Goal: Task Accomplishment & Management: Use online tool/utility

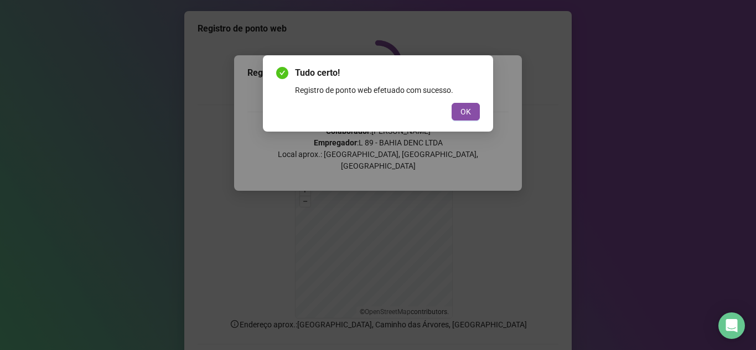
scroll to position [79, 0]
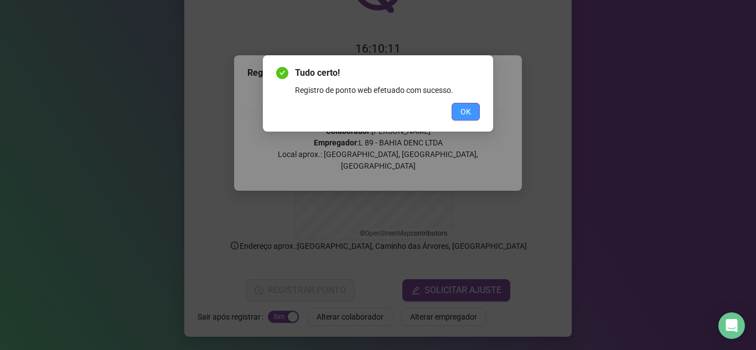
click at [467, 111] on span "OK" at bounding box center [466, 112] width 11 height 12
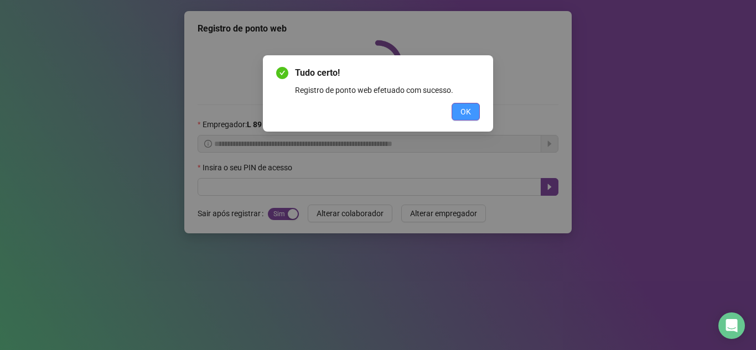
scroll to position [0, 0]
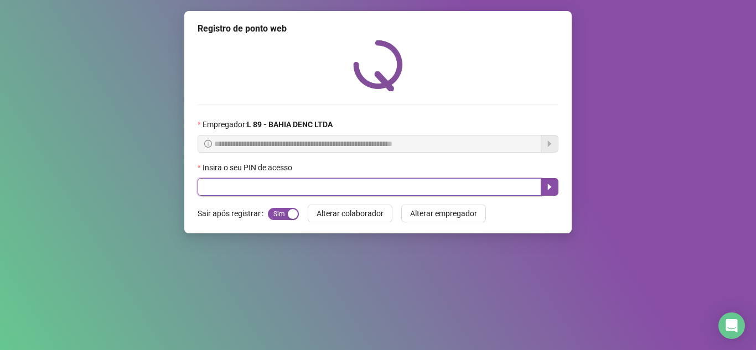
click at [216, 189] on input "text" at bounding box center [370, 187] width 344 height 18
type input "*****"
click at [548, 193] on button "button" at bounding box center [550, 187] width 18 height 18
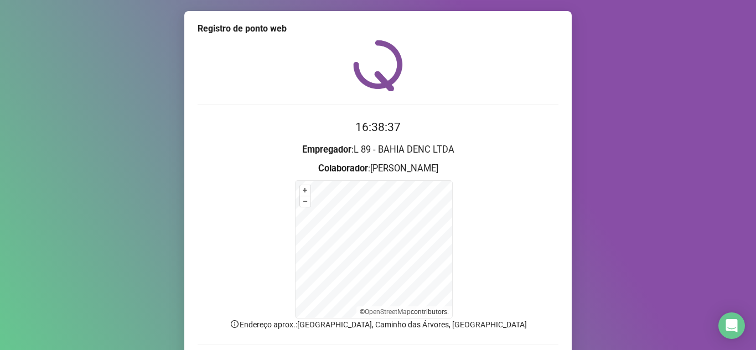
scroll to position [79, 0]
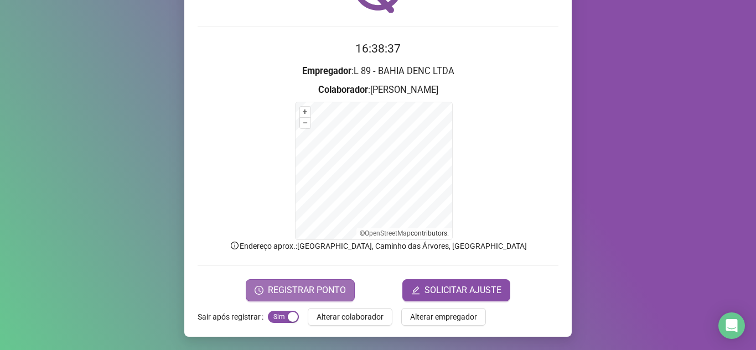
click at [272, 292] on span "REGISTRAR PONTO" at bounding box center [307, 290] width 78 height 13
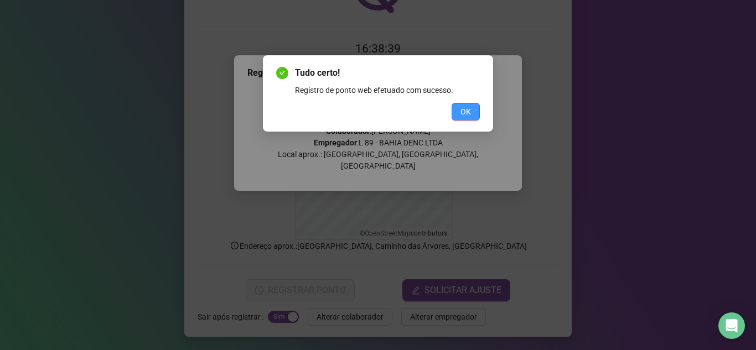
click at [466, 105] on button "OK" at bounding box center [466, 112] width 28 height 18
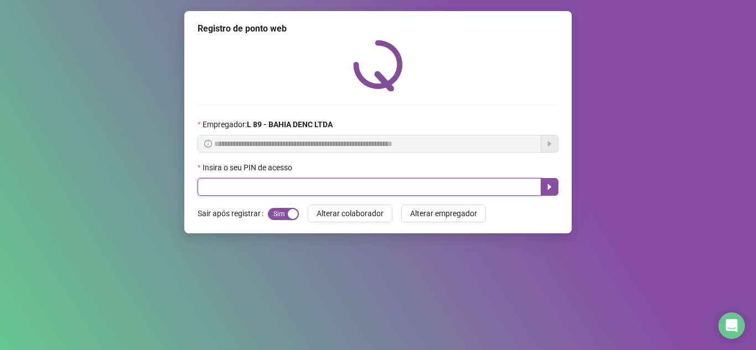
click at [210, 184] on input "text" at bounding box center [370, 187] width 344 height 18
type input "*****"
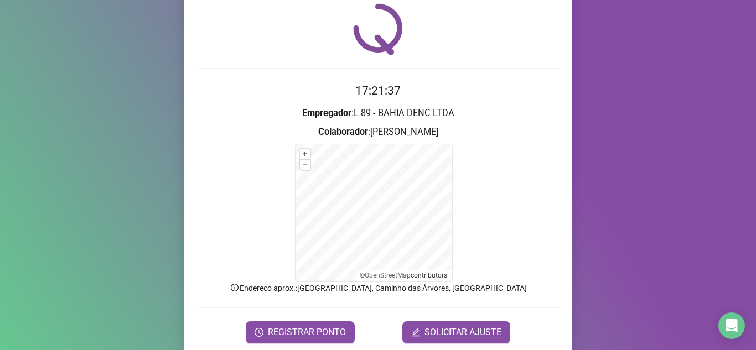
scroll to position [79, 0]
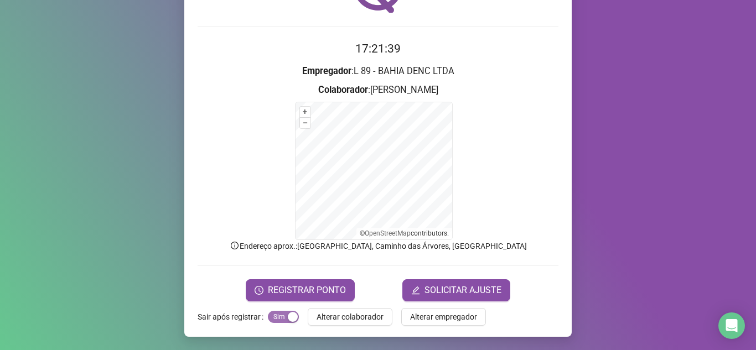
click at [271, 319] on span "Sim Não" at bounding box center [283, 317] width 31 height 12
click at [286, 317] on span "Sim Não" at bounding box center [283, 317] width 31 height 12
click at [285, 295] on span "REGISTRAR PONTO" at bounding box center [307, 290] width 78 height 13
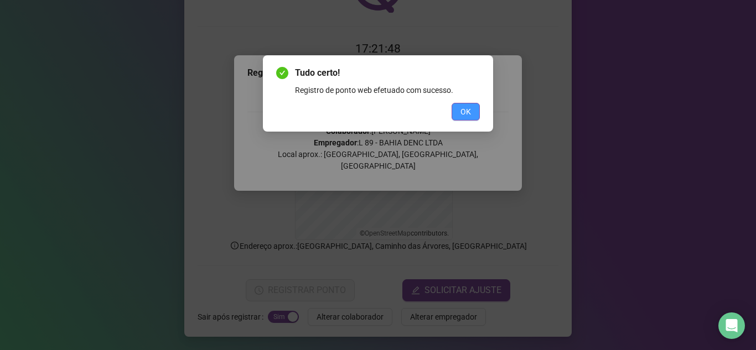
click at [460, 107] on button "OK" at bounding box center [466, 112] width 28 height 18
